Goal: Task Accomplishment & Management: Use online tool/utility

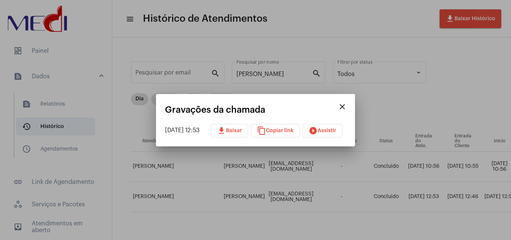
scroll to position [0, 269]
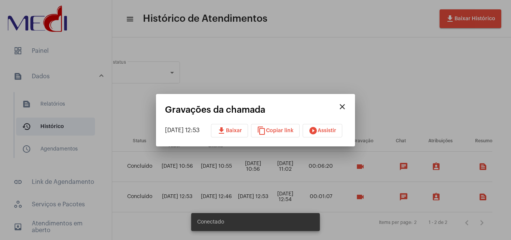
click at [347, 106] on mat-icon "close" at bounding box center [342, 106] width 9 height 9
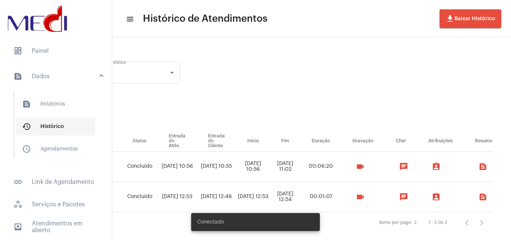
click at [47, 126] on span "history_outlined Histórico" at bounding box center [55, 126] width 79 height 18
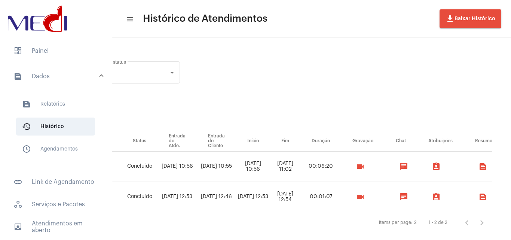
scroll to position [0, 0]
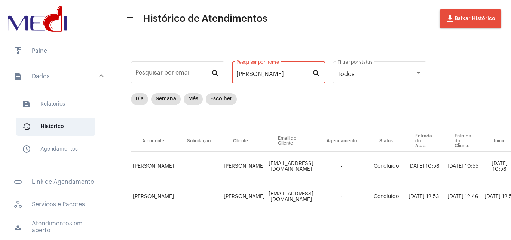
drag, startPoint x: 287, startPoint y: 72, endPoint x: 48, endPoint y: 3, distance: 248.4
click at [49, 13] on mat-sidenav-container "dashboard Painel text_snippet_outlined Dados text_snippet_outlined Relatórios h…" at bounding box center [255, 120] width 511 height 240
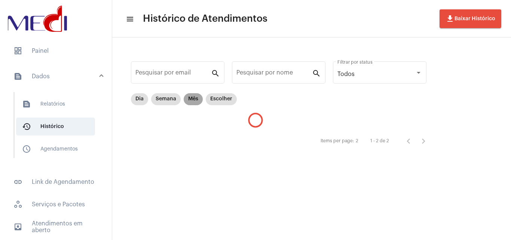
click at [193, 98] on mat-chip "Mês" at bounding box center [193, 99] width 19 height 12
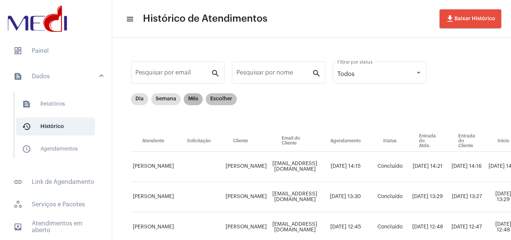
drag, startPoint x: 194, startPoint y: 96, endPoint x: 214, endPoint y: 95, distance: 20.2
click at [195, 95] on mat-chip "Mês" at bounding box center [193, 99] width 19 height 12
click at [229, 96] on mat-chip "Escolher" at bounding box center [221, 99] width 31 height 12
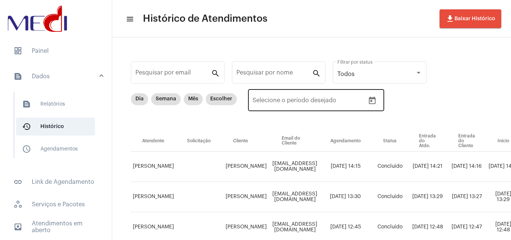
click at [372, 100] on icon "Open calendar" at bounding box center [372, 100] width 9 height 9
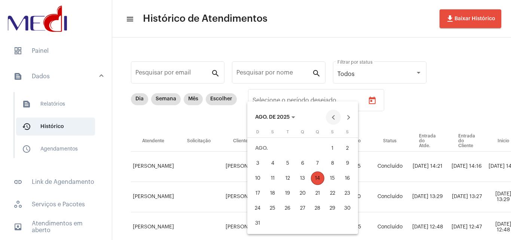
click at [331, 117] on button "Previous month" at bounding box center [333, 117] width 15 height 15
click at [289, 160] on div "1" at bounding box center [287, 162] width 13 height 13
type input "[DATE]"
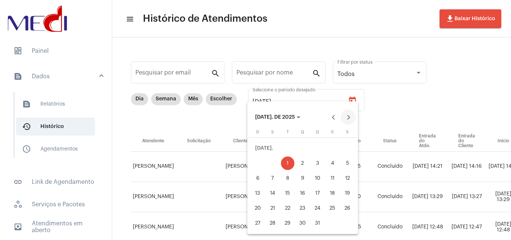
click at [347, 119] on button "Next month" at bounding box center [348, 117] width 15 height 15
click at [318, 180] on div "14" at bounding box center [317, 177] width 13 height 13
type input "[DATE]"
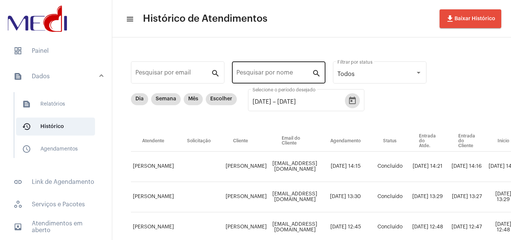
click at [275, 74] on input "Pesquisar por nome" at bounding box center [274, 74] width 76 height 7
paste input "[PERSON_NAME]"
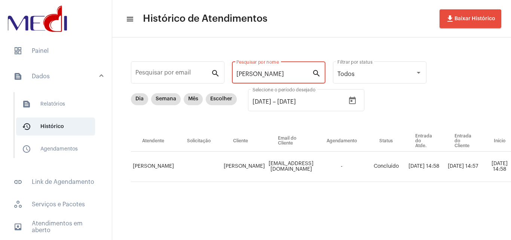
scroll to position [0, 268]
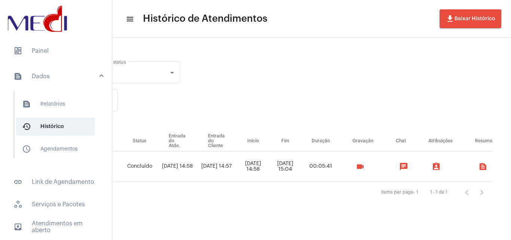
type input "[PERSON_NAME]"
click at [360, 167] on mat-icon "videocam" at bounding box center [360, 166] width 9 height 9
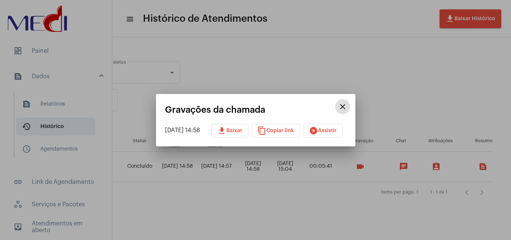
click at [236, 125] on button "download Baixar" at bounding box center [229, 130] width 37 height 13
click at [357, 231] on div at bounding box center [255, 120] width 511 height 240
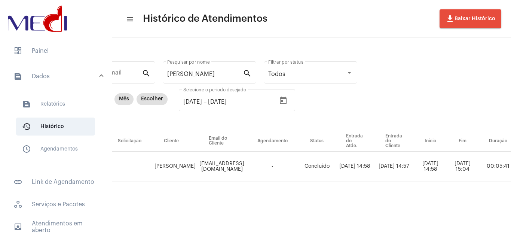
scroll to position [0, 0]
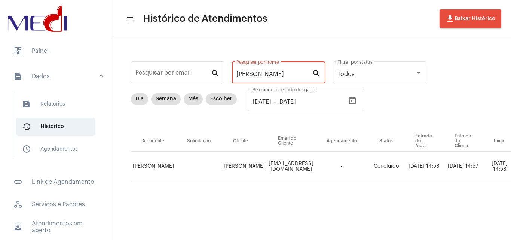
drag, startPoint x: 289, startPoint y: 77, endPoint x: 127, endPoint y: 67, distance: 162.7
click at [128, 68] on div "Pesquisar por email search [PERSON_NAME] por nome search Todos Filtrar por stat…" at bounding box center [435, 129] width 630 height 169
paste input "[PERSON_NAME]"
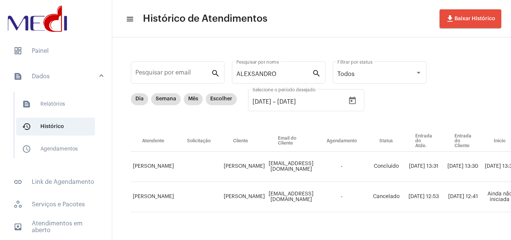
drag, startPoint x: 287, startPoint y: 233, endPoint x: 293, endPoint y: 232, distance: 6.5
click at [293, 232] on div "Pesquisar por email search [PERSON_NAME] por nome search Todos Filtrar por stat…" at bounding box center [435, 144] width 630 height 199
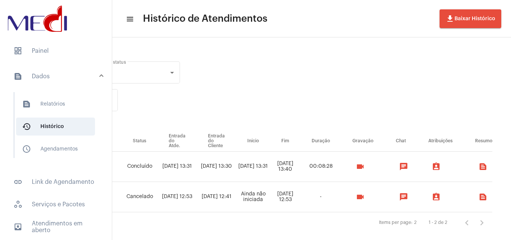
scroll to position [0, 275]
click at [365, 166] on mat-icon "videocam" at bounding box center [360, 166] width 9 height 9
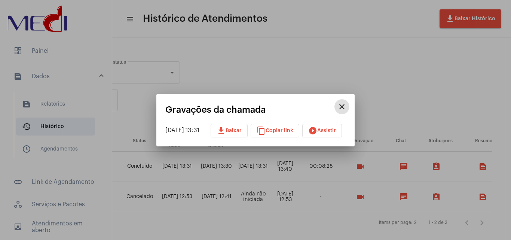
click at [230, 137] on button "download Baixar" at bounding box center [229, 130] width 37 height 13
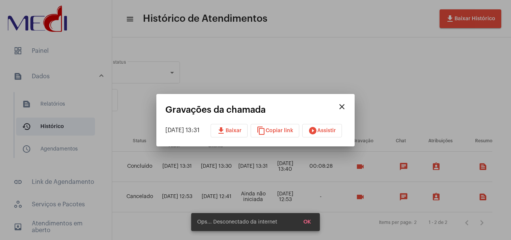
click at [304, 45] on div at bounding box center [255, 120] width 511 height 240
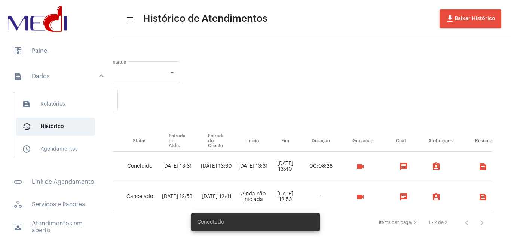
click at [293, 33] on mat-toolbar "menu Histórico de Atendimentos file_download Baixar Histórico" at bounding box center [311, 18] width 399 height 37
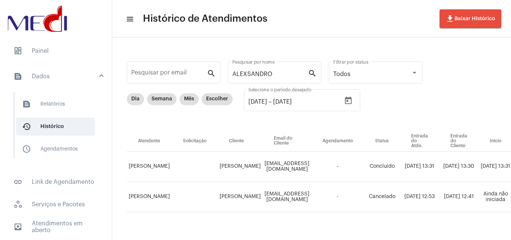
scroll to position [0, 0]
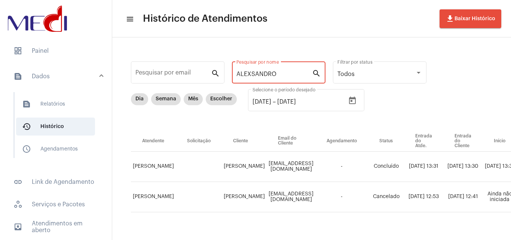
drag, startPoint x: 280, startPoint y: 73, endPoint x: 120, endPoint y: 72, distance: 160.5
click at [118, 72] on div "Pesquisar por email search [PERSON_NAME] por nome search Todos Filtrar por stat…" at bounding box center [311, 144] width 399 height 214
paste input "CIVAL DOS SANTOS ESLLEY"
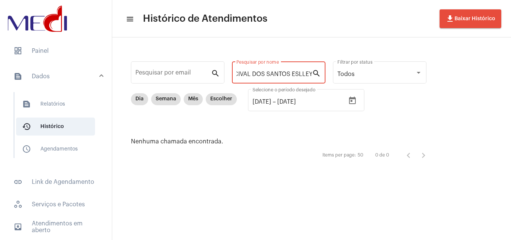
scroll to position [0, 7]
drag, startPoint x: 254, startPoint y: 74, endPoint x: 462, endPoint y: 96, distance: 209.9
click at [462, 96] on div "Pesquisar por email search ACIVAL DOS SANTOS ESLLEY Pesquisar por nome search T…" at bounding box center [311, 110] width 399 height 147
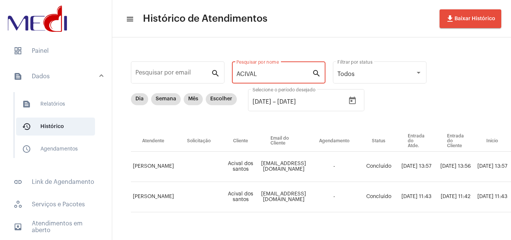
scroll to position [0, 241]
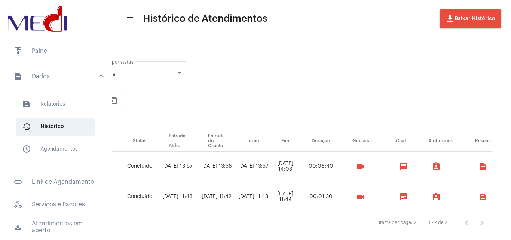
type input "ACIVAL"
click at [365, 167] on mat-icon "videocam" at bounding box center [360, 166] width 9 height 9
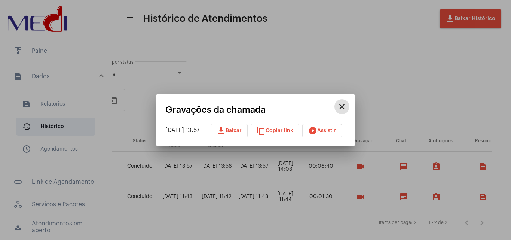
click at [237, 131] on span "download Baixar" at bounding box center [229, 130] width 25 height 5
click at [427, 67] on div at bounding box center [255, 120] width 511 height 240
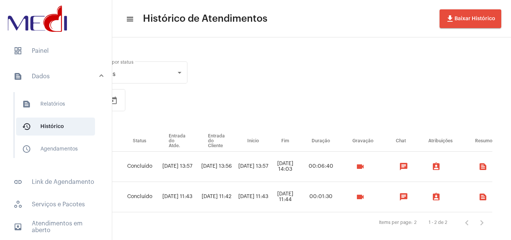
click at [365, 198] on mat-icon "videocam" at bounding box center [360, 196] width 9 height 9
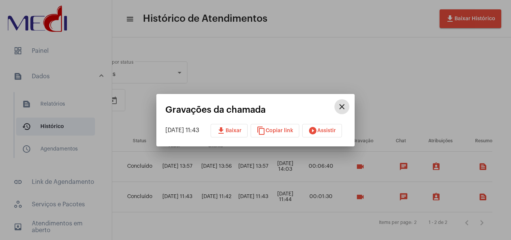
click at [233, 130] on span "download Baixar" at bounding box center [229, 130] width 25 height 5
click at [414, 95] on div at bounding box center [255, 120] width 511 height 240
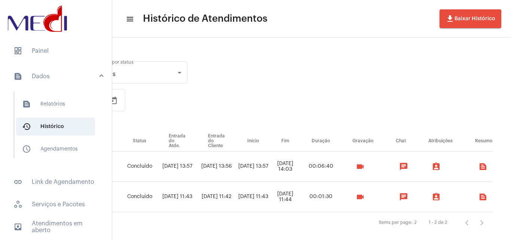
scroll to position [0, 0]
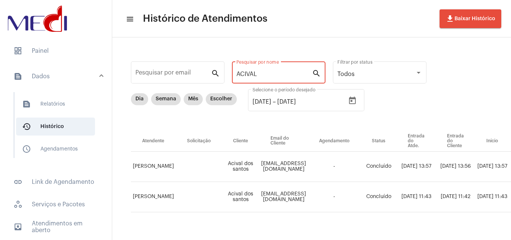
drag, startPoint x: 261, startPoint y: 76, endPoint x: 251, endPoint y: 73, distance: 10.5
click at [251, 74] on input "ACIVAL" at bounding box center [274, 74] width 76 height 7
click at [281, 76] on input "ACIVAL" at bounding box center [274, 74] width 76 height 7
click at [279, 76] on input "ACIVAL" at bounding box center [274, 74] width 76 height 7
click at [289, 38] on div "Pesquisar por email search ACIVAL Pesquisar por nome search Todos Filtrar por s…" at bounding box center [311, 144] width 399 height 214
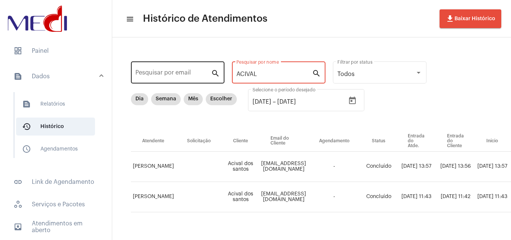
drag, startPoint x: 265, startPoint y: 73, endPoint x: 169, endPoint y: 69, distance: 96.6
click at [169, 69] on div "Pesquisar por email search ACIVAL Pesquisar por nome search Todos Filtrar por s…" at bounding box center [431, 144] width 623 height 199
paste input "[PERSON_NAME]"
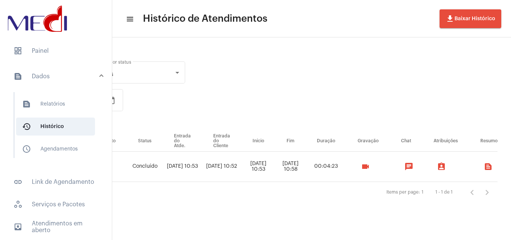
scroll to position [0, 244]
type input "[PERSON_NAME]"
click at [367, 166] on mat-icon "videocam" at bounding box center [363, 166] width 9 height 9
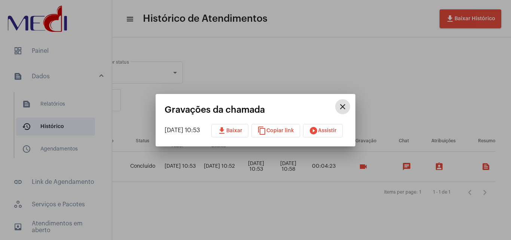
click at [238, 133] on button "download Baixar" at bounding box center [229, 130] width 37 height 13
click at [332, 82] on div at bounding box center [255, 120] width 511 height 240
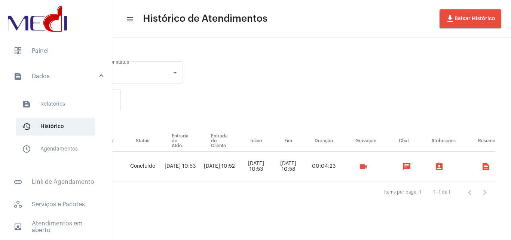
scroll to position [0, 0]
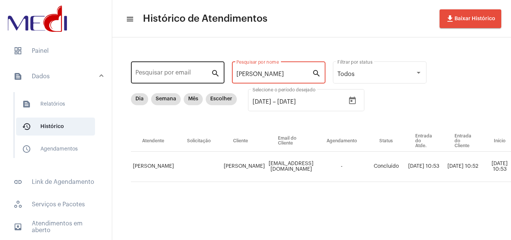
drag, startPoint x: 300, startPoint y: 74, endPoint x: 158, endPoint y: 70, distance: 142.2
click at [158, 70] on div "Pesquisar por email search [PERSON_NAME] por nome search Todos Filtrar por stat…" at bounding box center [435, 129] width 630 height 169
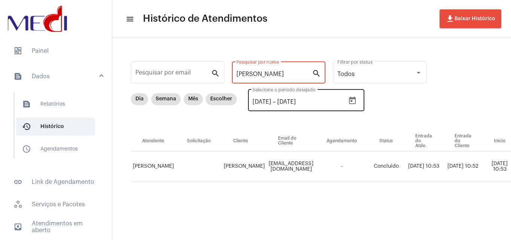
paste input "[PERSON_NAME]"
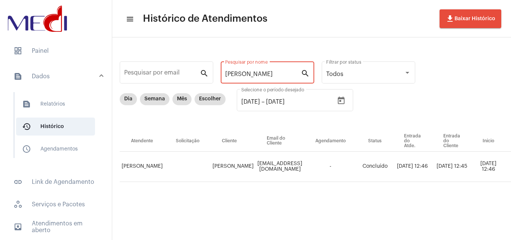
scroll to position [0, 251]
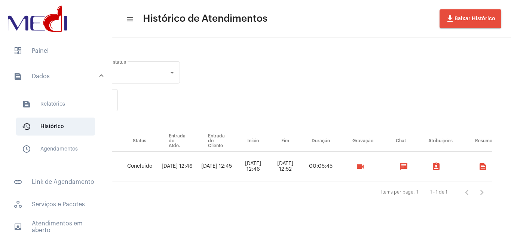
type input "[PERSON_NAME]"
click at [363, 164] on mat-icon "videocam" at bounding box center [360, 166] width 9 height 9
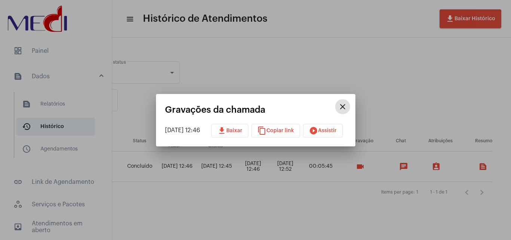
click at [242, 129] on span "download Baixar" at bounding box center [229, 130] width 25 height 5
drag, startPoint x: 251, startPoint y: 65, endPoint x: 321, endPoint y: 203, distance: 154.8
click at [250, 65] on div at bounding box center [255, 120] width 511 height 240
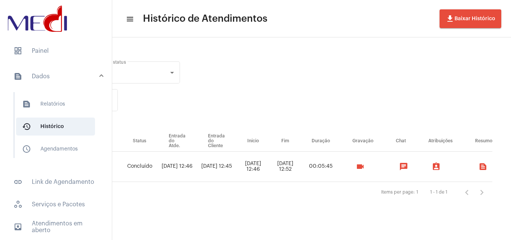
scroll to position [0, 43]
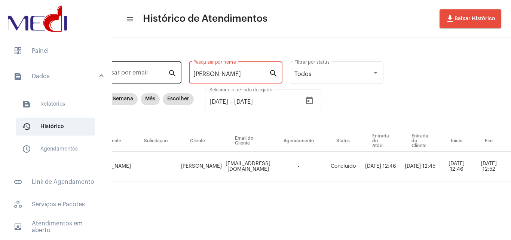
drag, startPoint x: 245, startPoint y: 76, endPoint x: 131, endPoint y: 68, distance: 114.3
click at [132, 69] on div "Pesquisar por email search [PERSON_NAME] Pesquisar por nome search Todos Filtra…" at bounding box center [392, 129] width 630 height 169
paste input "ONNY DOS [DEMOGRAPHIC_DATA]"
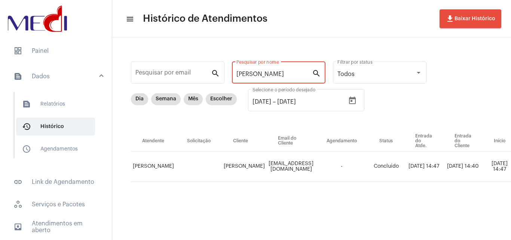
scroll to position [0, 250]
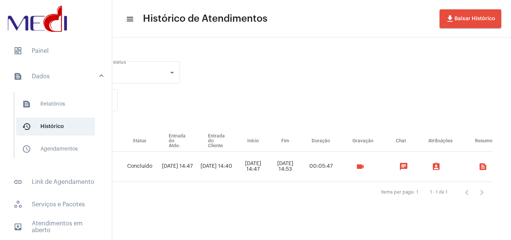
type input "[PERSON_NAME]"
click at [365, 167] on mat-icon "videocam" at bounding box center [360, 166] width 9 height 9
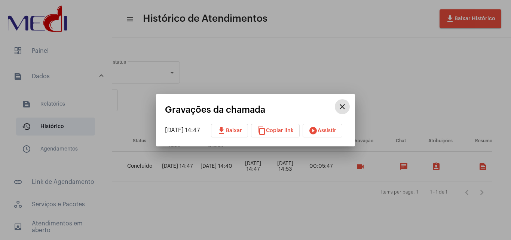
click at [241, 133] on button "download Baixar" at bounding box center [229, 130] width 37 height 13
click at [294, 65] on div at bounding box center [255, 120] width 511 height 240
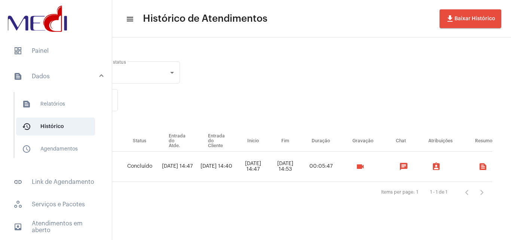
scroll to position [0, 37]
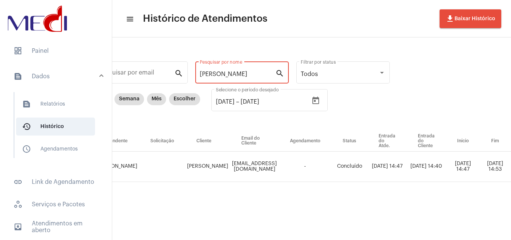
drag, startPoint x: 262, startPoint y: 73, endPoint x: 110, endPoint y: 60, distance: 152.4
click at [120, 64] on div "Pesquisar por email search [PERSON_NAME] Pesquisar por nome search Todos Filtra…" at bounding box center [398, 129] width 630 height 169
paste input "MIGURL ARCANJO"
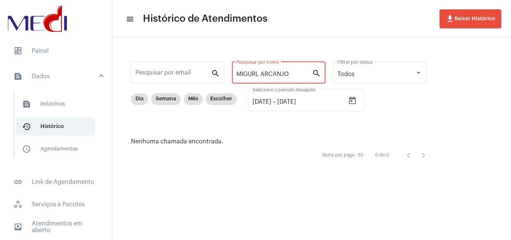
click at [256, 74] on input "MIGURL ARCANJO" at bounding box center [274, 74] width 76 height 7
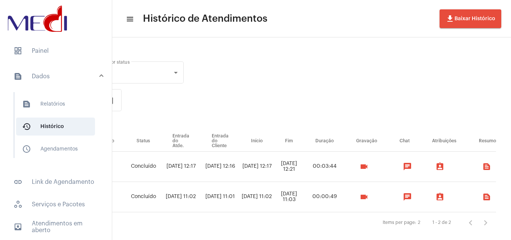
scroll to position [0, 242]
type input "MIGUeL ARCANJO"
click at [369, 166] on mat-icon "videocam" at bounding box center [364, 166] width 9 height 9
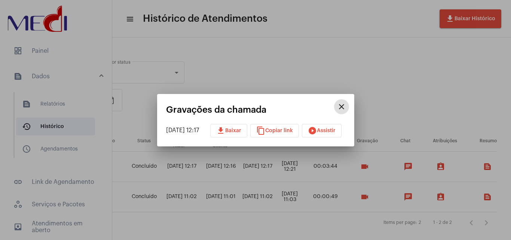
click at [235, 128] on span "download Baixar" at bounding box center [228, 130] width 25 height 5
click at [308, 80] on div at bounding box center [255, 120] width 511 height 240
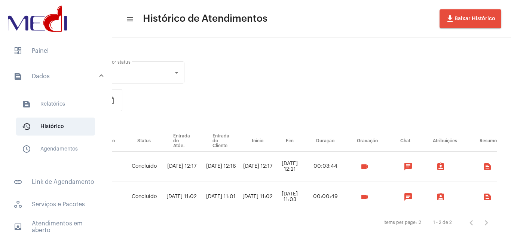
click at [285, 233] on div "Pesquisar por email search MIGUeL ARCANJO Pesquisar por nome search Todos Filtr…" at bounding box center [193, 144] width 630 height 199
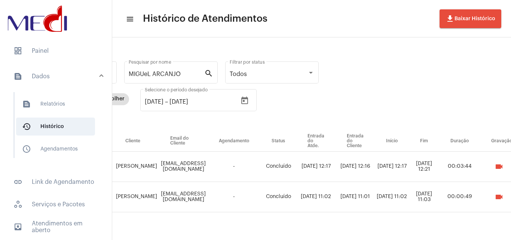
scroll to position [0, 0]
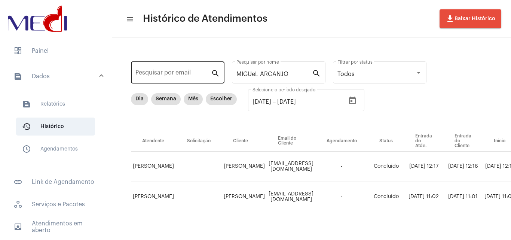
drag, startPoint x: 293, startPoint y: 76, endPoint x: 204, endPoint y: 80, distance: 89.1
click at [215, 80] on div "Pesquisar por email search MIGUeL ARCANJO Pesquisar por nome search Todos Filtr…" at bounding box center [435, 144] width 630 height 199
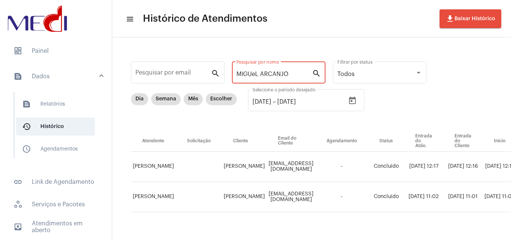
paste input "ESLLEY"
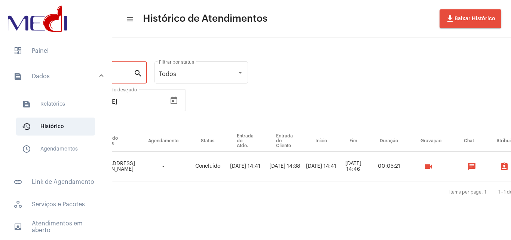
scroll to position [0, 193]
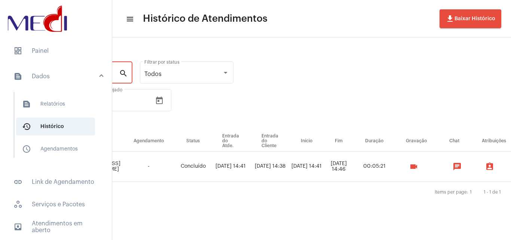
type input "ESLLEY"
click at [418, 167] on mat-icon "videocam" at bounding box center [413, 166] width 9 height 9
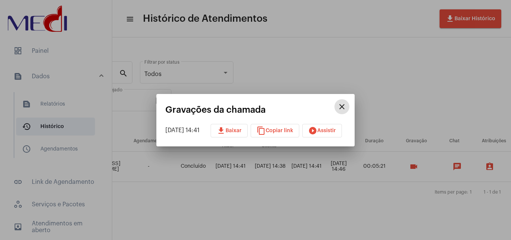
click at [241, 130] on span "download Baixar" at bounding box center [229, 130] width 25 height 5
click at [337, 125] on button "play_circle_filled Assistir" at bounding box center [322, 130] width 40 height 13
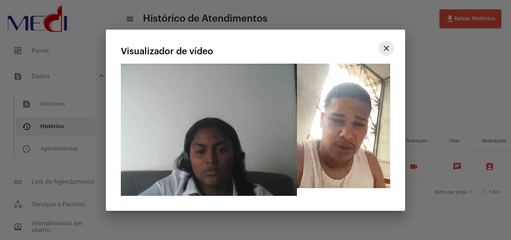
click at [388, 44] on mat-icon "close" at bounding box center [386, 48] width 9 height 9
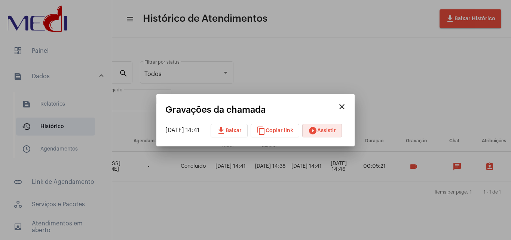
click at [242, 131] on span "download Baixar" at bounding box center [229, 130] width 25 height 5
click at [233, 126] on button "download Baixar" at bounding box center [229, 130] width 37 height 13
click at [247, 127] on button "download Baixar" at bounding box center [229, 130] width 37 height 13
click at [494, 41] on div at bounding box center [255, 120] width 511 height 240
